Goal: Information Seeking & Learning: Learn about a topic

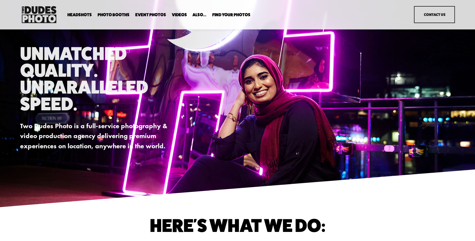
click at [0, 0] on span "Expo Headshots" at bounding box center [0, 0] width 0 height 0
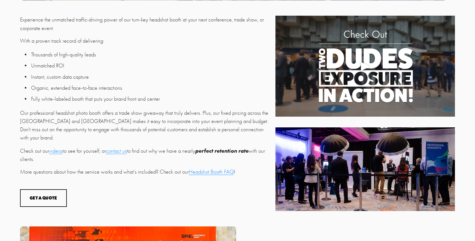
scroll to position [213, 0]
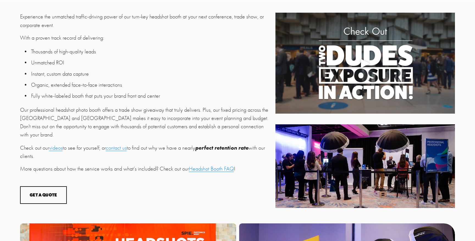
click at [365, 61] on div "Play" at bounding box center [365, 63] width 13 height 13
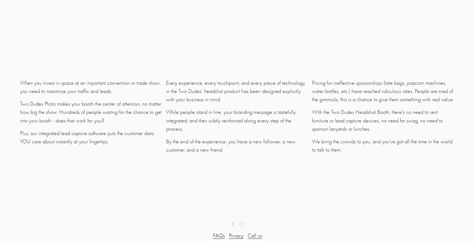
scroll to position [1566, 0]
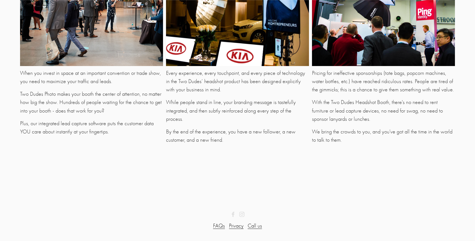
click at [219, 226] on link "FAQs" at bounding box center [219, 225] width 12 height 8
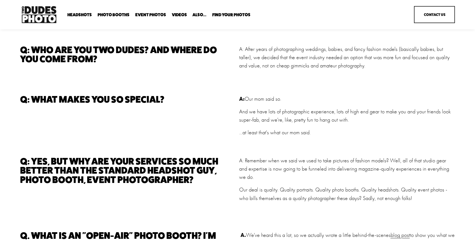
click at [0, 0] on span "Enterprise Pricing" at bounding box center [0, 0] width 0 height 0
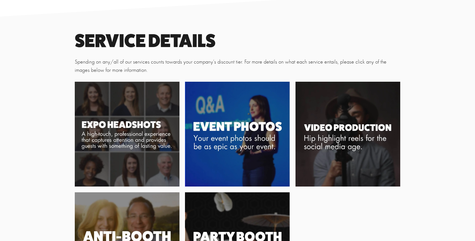
scroll to position [337, 0]
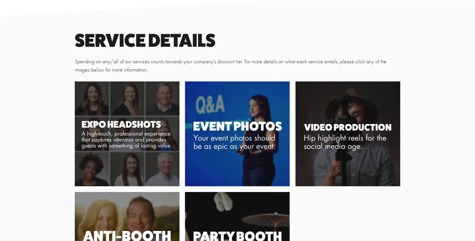
click at [228, 129] on img at bounding box center [237, 133] width 105 height 105
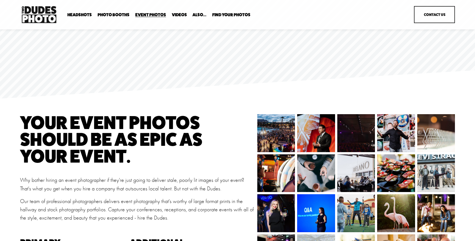
click at [0, 0] on link "Headshots" at bounding box center [0, 0] width 0 height 0
